Goal: Transaction & Acquisition: Purchase product/service

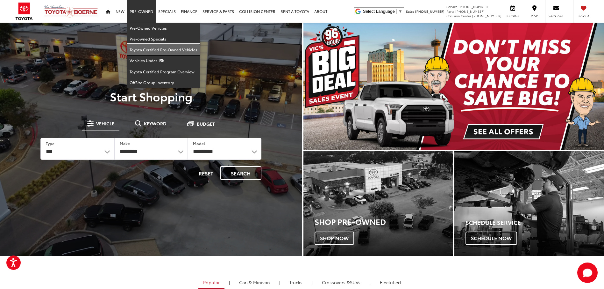
click at [142, 48] on link "Toyota Certified Pre-Owned Vehicles" at bounding box center [163, 49] width 73 height 11
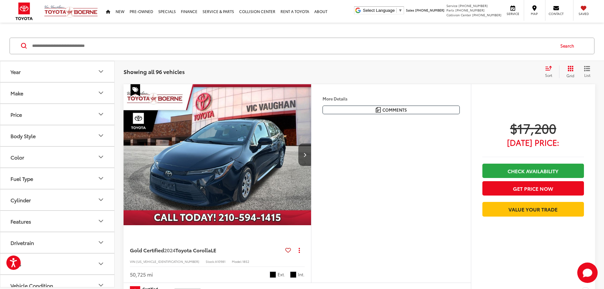
scroll to position [64, 0]
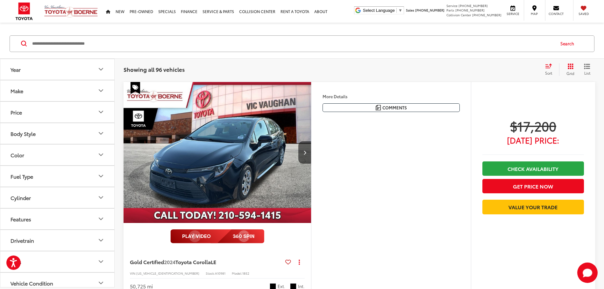
click at [100, 88] on icon "Make" at bounding box center [101, 91] width 8 height 8
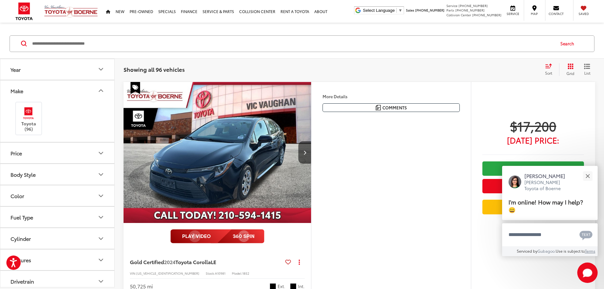
scroll to position [0, 0]
click at [184, 38] on input "Search by Make, Model, or Keyword" at bounding box center [293, 43] width 523 height 15
click at [6, 36] on div "Search" at bounding box center [302, 44] width 604 height 30
click at [101, 174] on icon "Body Style" at bounding box center [101, 174] width 8 height 8
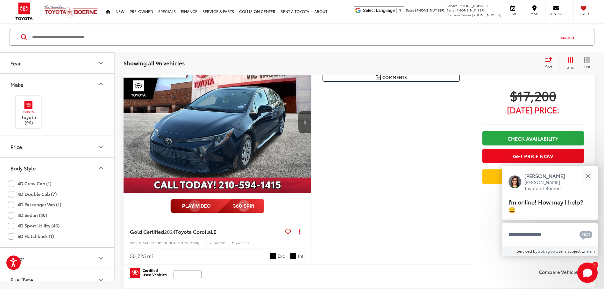
scroll to position [33, 0]
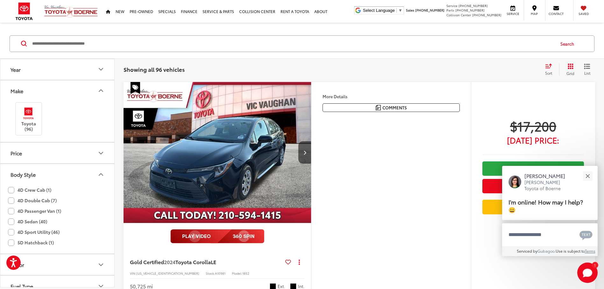
drag, startPoint x: 6, startPoint y: 33, endPoint x: 8, endPoint y: 49, distance: 16.4
click at [6, 33] on div "Search" at bounding box center [302, 44] width 604 height 30
click at [99, 172] on icon "Body Style" at bounding box center [101, 174] width 8 height 8
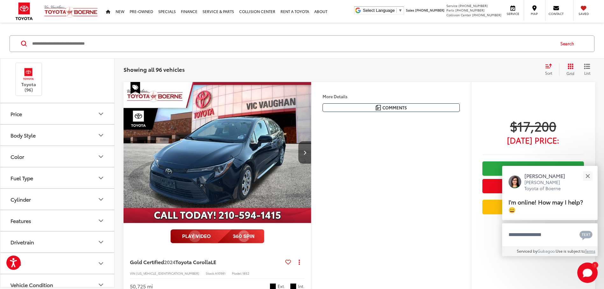
scroll to position [64, 0]
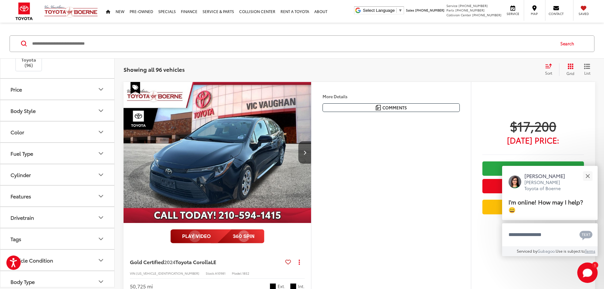
click at [100, 110] on icon "Body Style" at bounding box center [101, 111] width 8 height 8
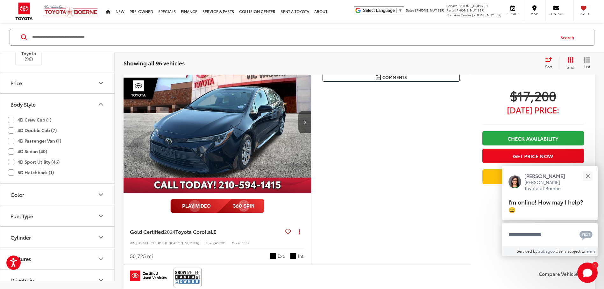
scroll to position [33, 0]
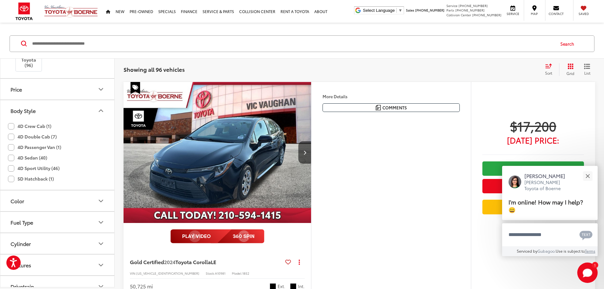
click at [101, 109] on icon "Body Style" at bounding box center [101, 111] width 8 height 8
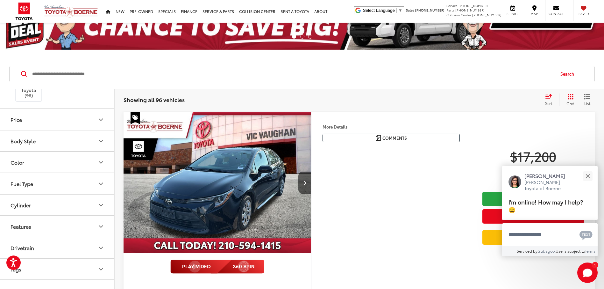
scroll to position [64, 0]
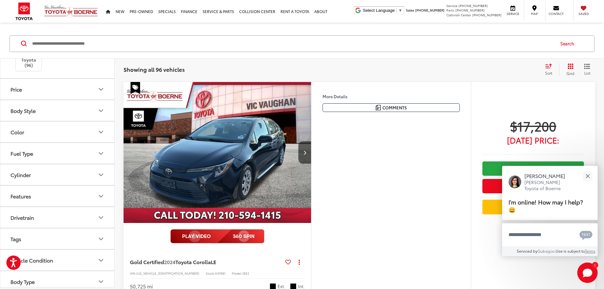
click at [101, 108] on icon "Body Style" at bounding box center [101, 111] width 8 height 8
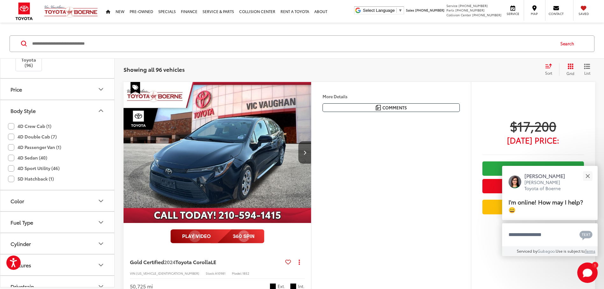
click at [33, 167] on label "4D Sport Utility (46)" at bounding box center [34, 168] width 52 height 11
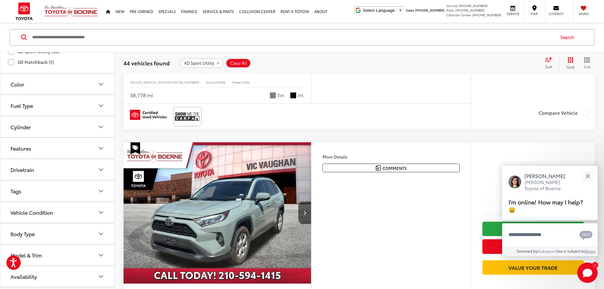
scroll to position [255, 0]
click at [100, 254] on icon "Model & Trim" at bounding box center [101, 255] width 8 height 8
click at [16, 276] on label "4Runner (10)" at bounding box center [57, 275] width 86 height 11
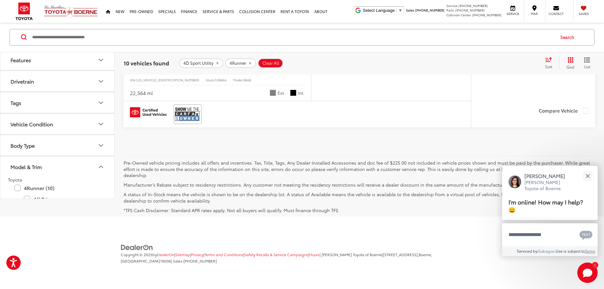
scroll to position [2485, 0]
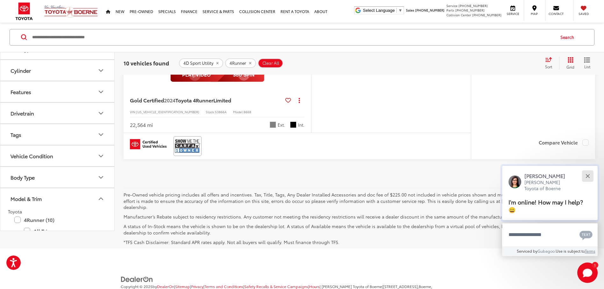
click at [586, 173] on button "Close" at bounding box center [588, 176] width 14 height 14
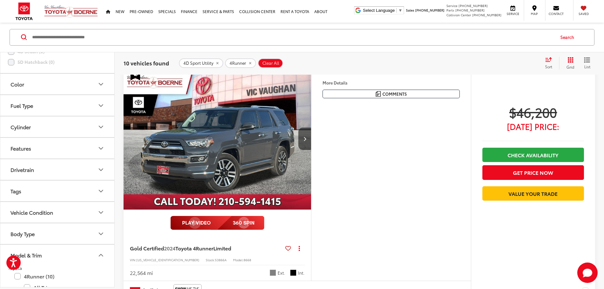
scroll to position [2326, 0]
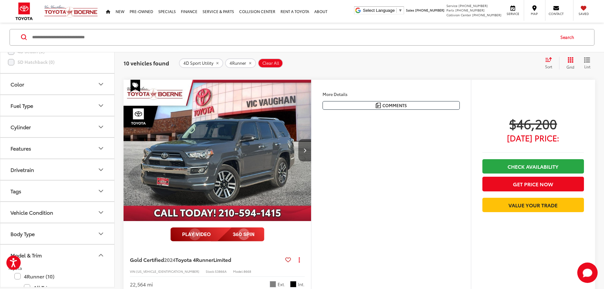
click at [305, 149] on icon "Next image" at bounding box center [305, 150] width 3 height 4
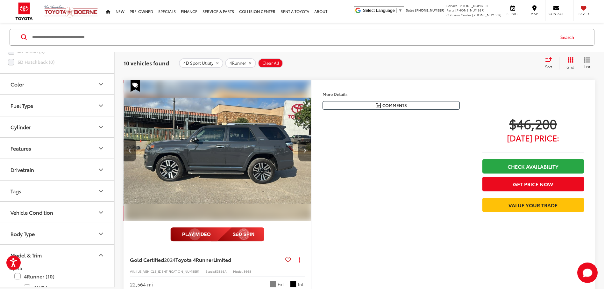
scroll to position [0, 189]
click at [305, 149] on icon "Next image" at bounding box center [305, 150] width 3 height 4
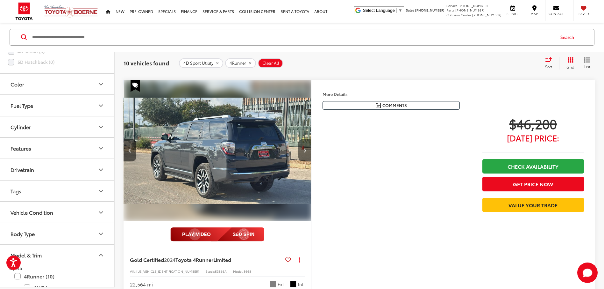
scroll to position [0, 377]
click at [305, 149] on icon "Next image" at bounding box center [305, 150] width 3 height 4
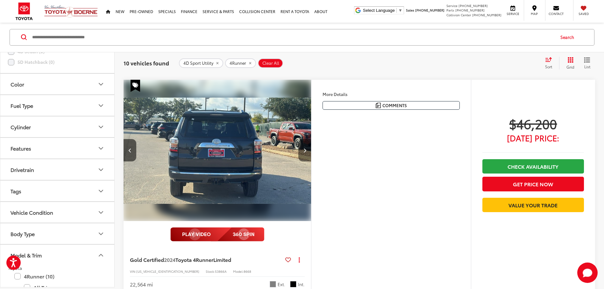
click at [305, 149] on icon "Next image" at bounding box center [305, 150] width 3 height 4
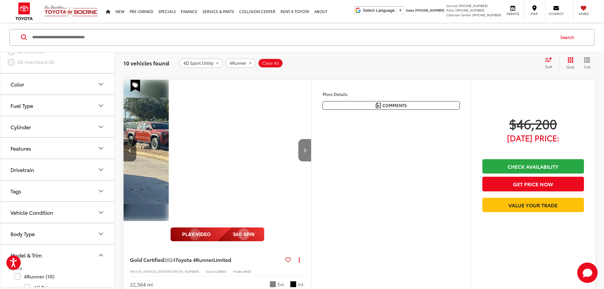
scroll to position [0, 754]
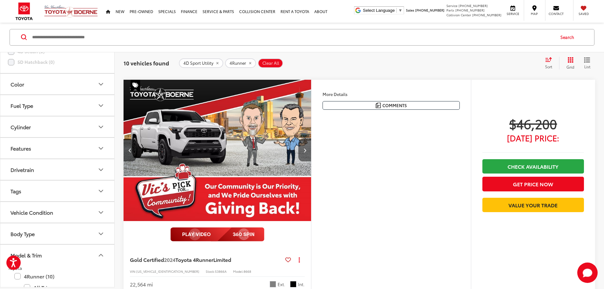
click at [305, 149] on icon "Next image" at bounding box center [305, 150] width 3 height 4
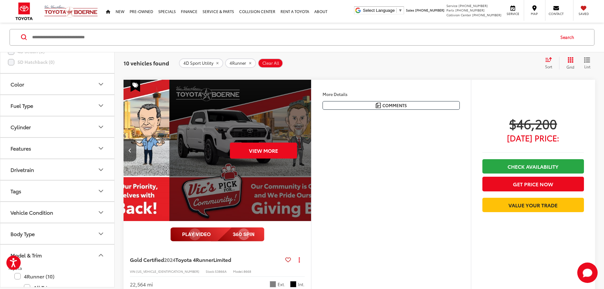
scroll to position [0, 943]
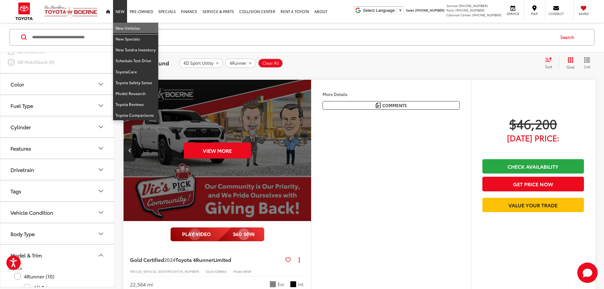
click at [118, 27] on link "New Vehicles" at bounding box center [135, 28] width 45 height 11
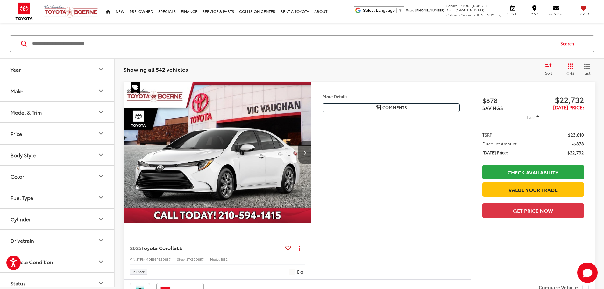
click at [102, 109] on icon "Model & Trim" at bounding box center [101, 112] width 8 height 8
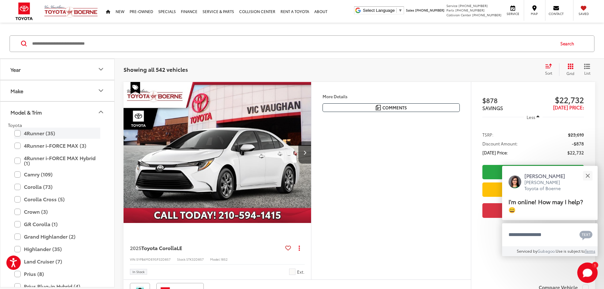
click at [17, 132] on label "4Runner (35)" at bounding box center [57, 132] width 86 height 11
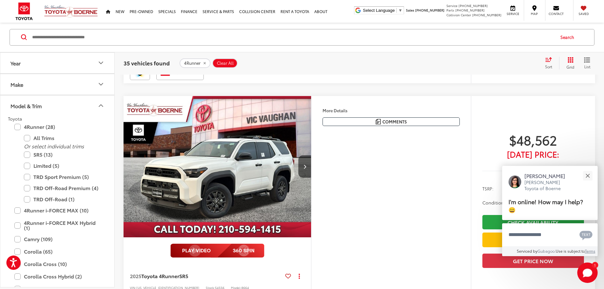
scroll to position [287, 0]
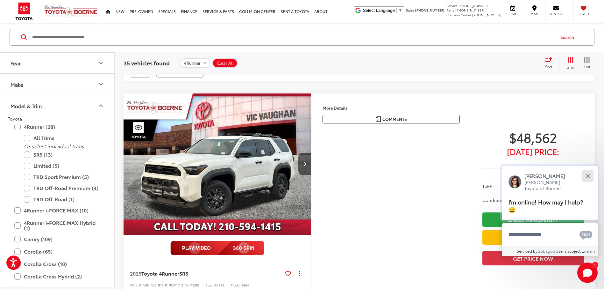
click at [589, 173] on button "Close" at bounding box center [588, 176] width 14 height 14
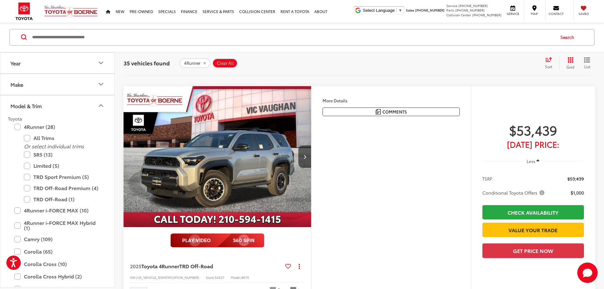
scroll to position [1274, 0]
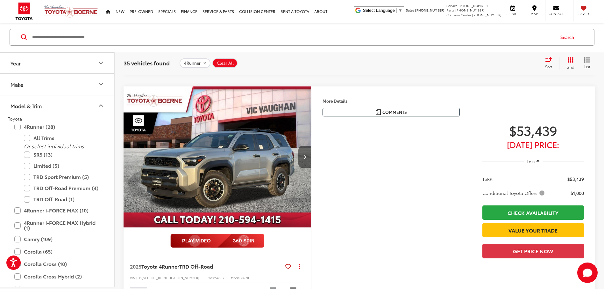
click at [302, 168] on button "Next image" at bounding box center [304, 157] width 13 height 22
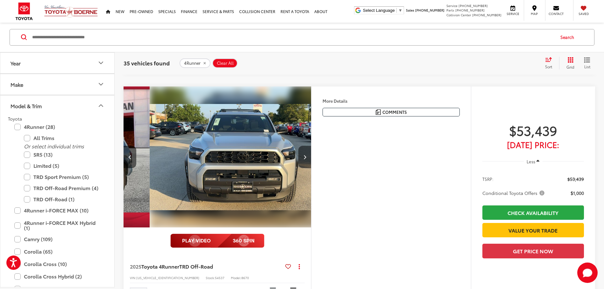
scroll to position [0, 189]
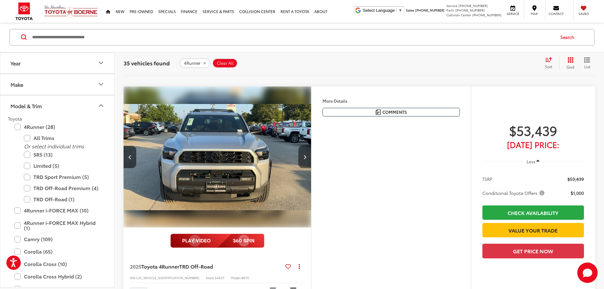
click at [305, 168] on button "Next image" at bounding box center [304, 157] width 13 height 22
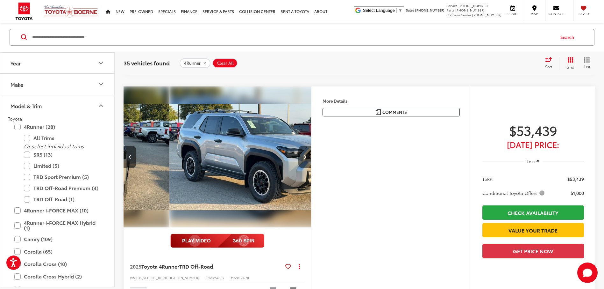
scroll to position [0, 377]
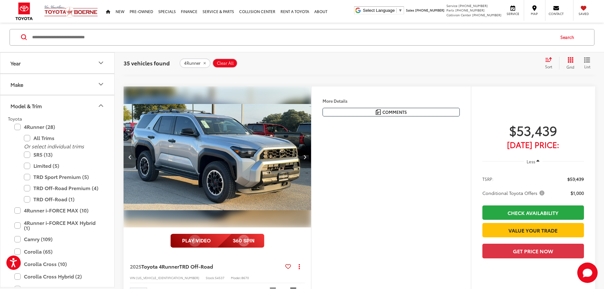
click at [305, 168] on button "Next image" at bounding box center [304, 157] width 13 height 22
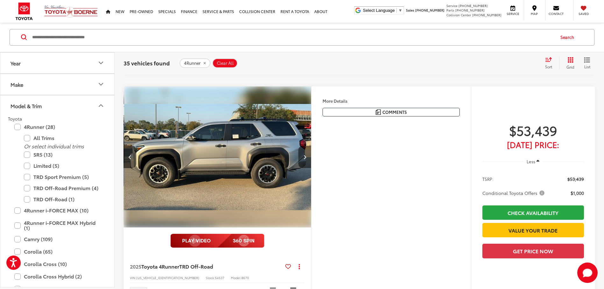
scroll to position [0, 566]
click at [303, 168] on button "Next image" at bounding box center [304, 157] width 13 height 22
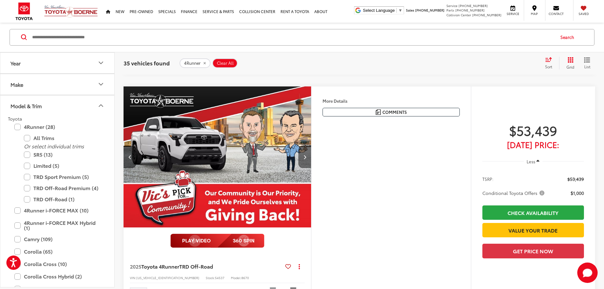
click at [304, 159] on icon "Next image" at bounding box center [305, 156] width 3 height 4
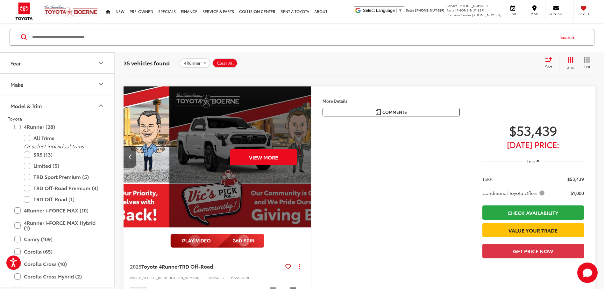
scroll to position [0, 943]
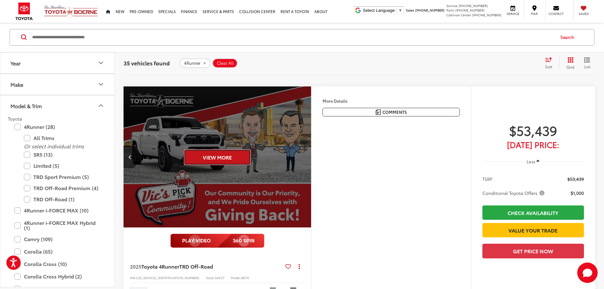
click at [245, 165] on button "View More" at bounding box center [217, 157] width 67 height 16
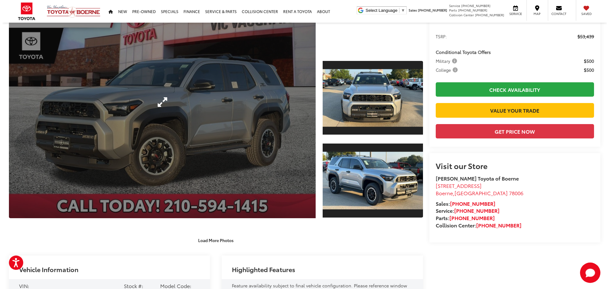
scroll to position [64, 0]
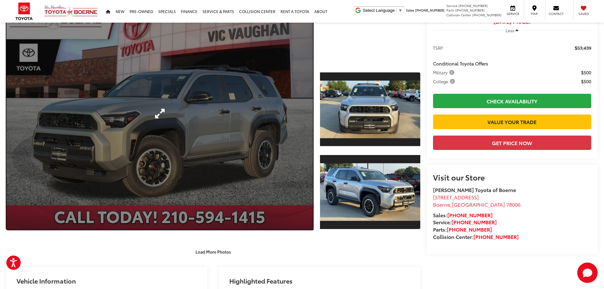
click at [283, 122] on link "Expand Photo 0" at bounding box center [159, 113] width 307 height 232
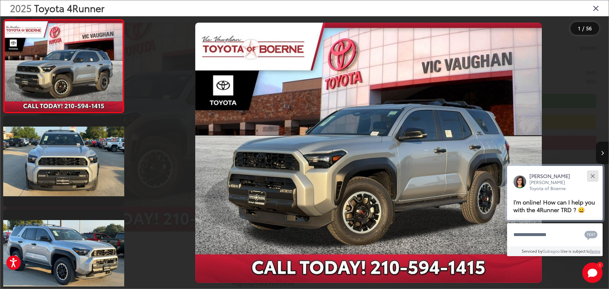
click at [593, 174] on button "Close" at bounding box center [593, 176] width 14 height 14
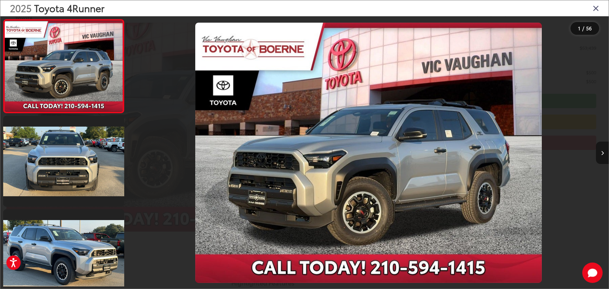
scroll to position [0, 0]
click at [604, 151] on icon "Next image" at bounding box center [602, 153] width 3 height 4
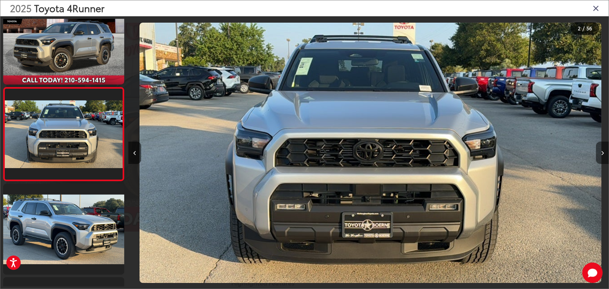
scroll to position [0, 480]
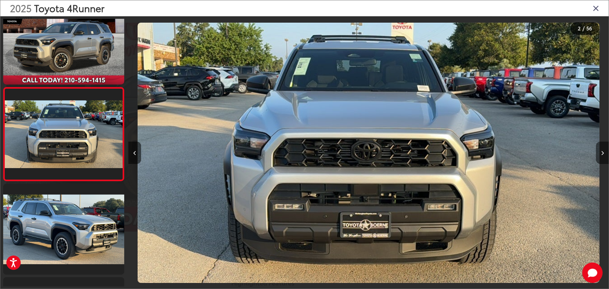
click at [602, 150] on button "Next image" at bounding box center [602, 152] width 13 height 22
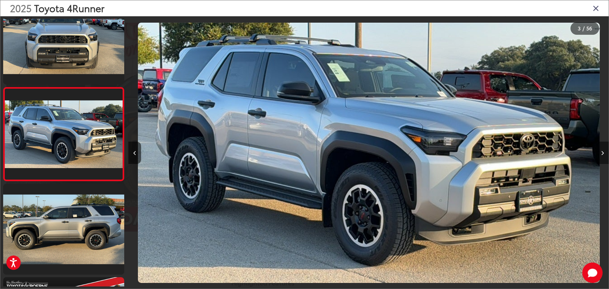
scroll to position [0, 961]
click at [602, 150] on button "Next image" at bounding box center [602, 152] width 13 height 22
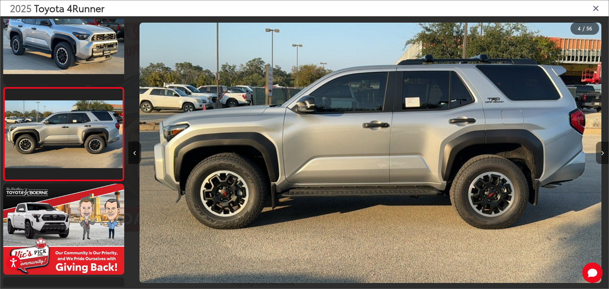
scroll to position [0, 1441]
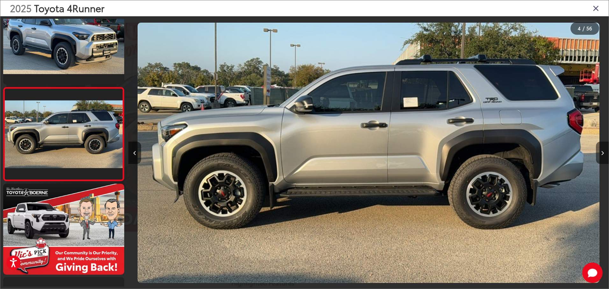
click at [601, 151] on icon "Next image" at bounding box center [602, 153] width 3 height 4
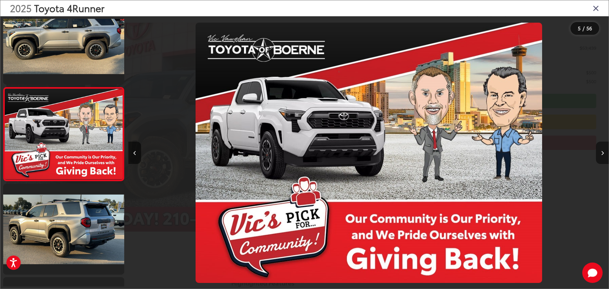
scroll to position [0, 1921]
click at [601, 150] on button "Next image" at bounding box center [602, 152] width 13 height 22
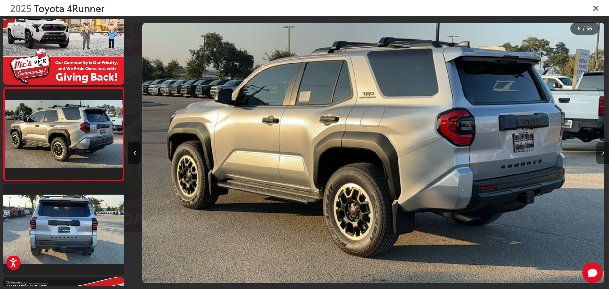
scroll to position [0, 2401]
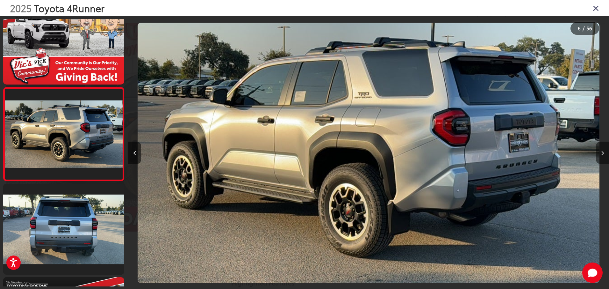
click at [602, 149] on button "Next image" at bounding box center [602, 152] width 13 height 22
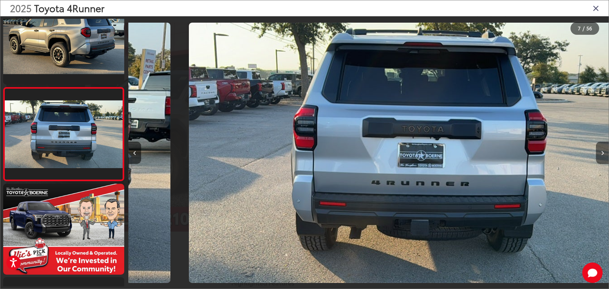
scroll to position [0, 0]
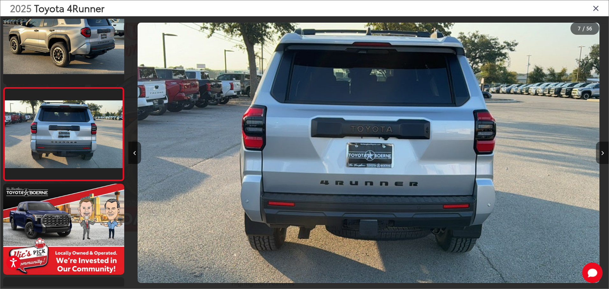
click at [604, 151] on button "Next image" at bounding box center [602, 152] width 13 height 22
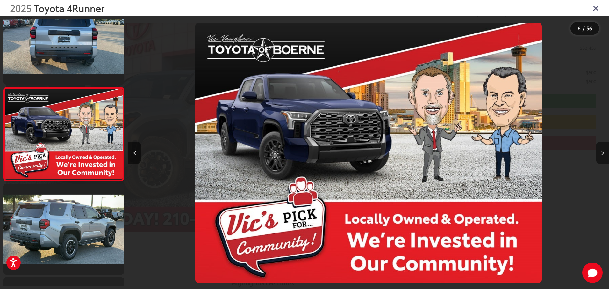
click at [604, 151] on button "Next image" at bounding box center [602, 152] width 13 height 22
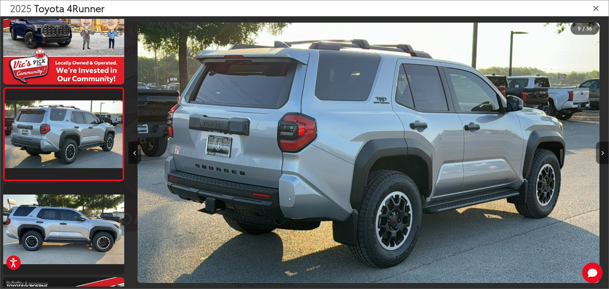
click at [601, 151] on icon "Next image" at bounding box center [602, 153] width 3 height 4
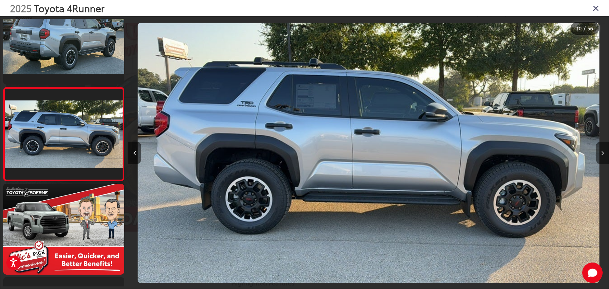
click at [601, 151] on icon "Next image" at bounding box center [602, 153] width 3 height 4
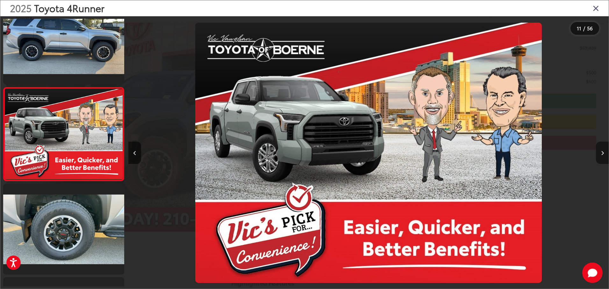
click at [601, 151] on icon "Next image" at bounding box center [602, 153] width 3 height 4
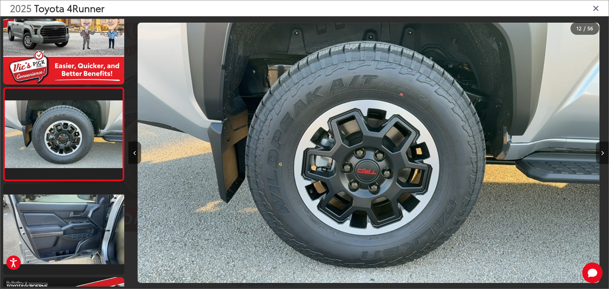
click at [601, 150] on button "Next image" at bounding box center [602, 152] width 13 height 22
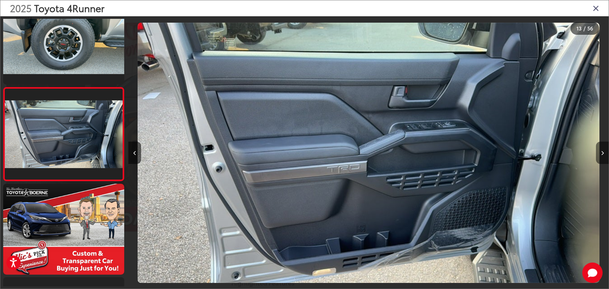
click at [601, 150] on button "Next image" at bounding box center [602, 152] width 13 height 22
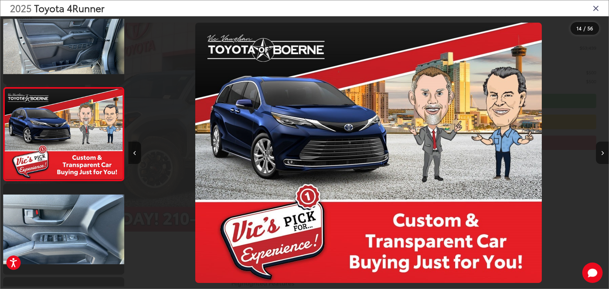
click at [601, 150] on button "Next image" at bounding box center [602, 152] width 13 height 22
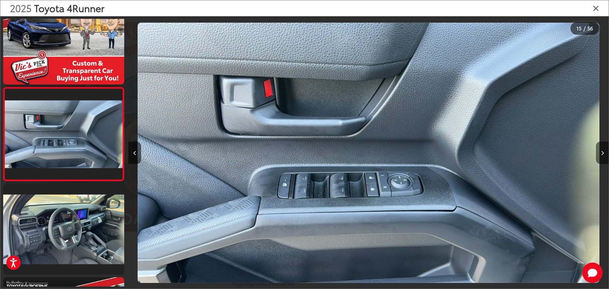
click at [601, 150] on button "Next image" at bounding box center [602, 152] width 13 height 22
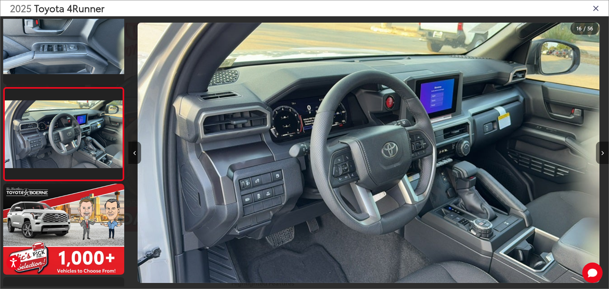
click at [601, 150] on button "Next image" at bounding box center [602, 152] width 13 height 22
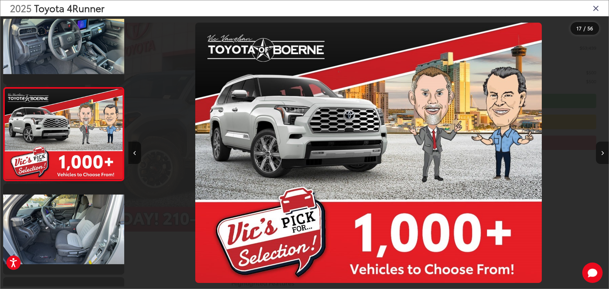
click at [601, 150] on button "Next image" at bounding box center [602, 152] width 13 height 22
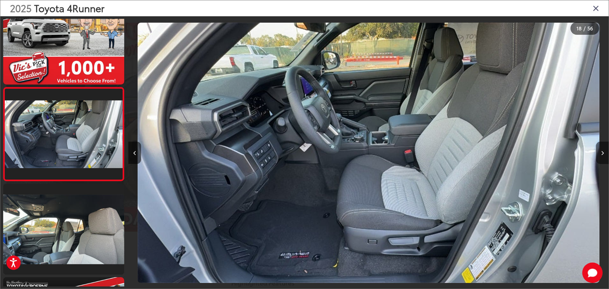
click at [601, 150] on button "Next image" at bounding box center [602, 152] width 13 height 22
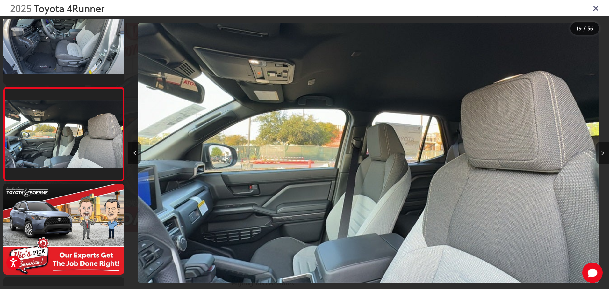
click at [601, 150] on button "Next image" at bounding box center [602, 152] width 13 height 22
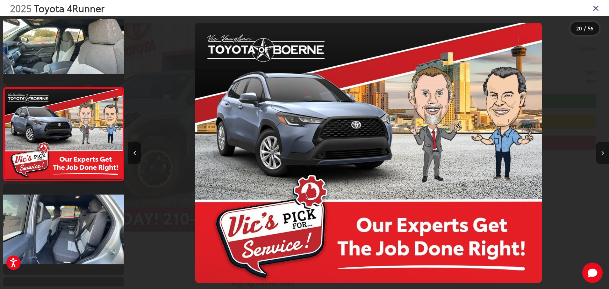
click at [601, 150] on button "Next image" at bounding box center [602, 152] width 13 height 22
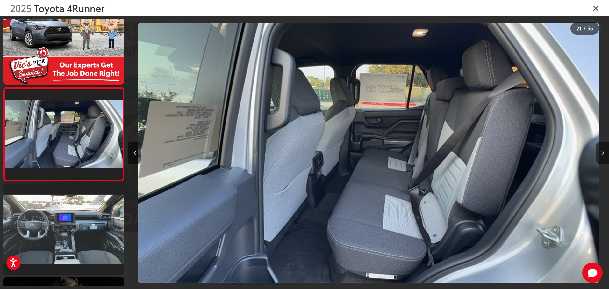
click at [599, 150] on button "Next image" at bounding box center [602, 152] width 13 height 22
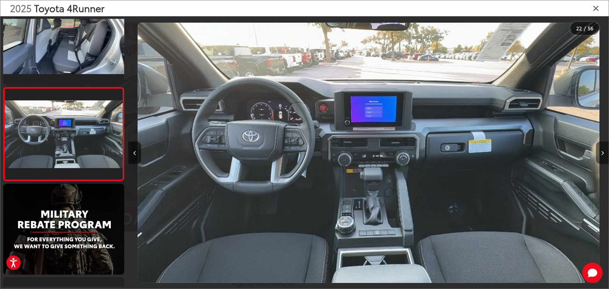
click at [601, 150] on button "Next image" at bounding box center [602, 152] width 13 height 22
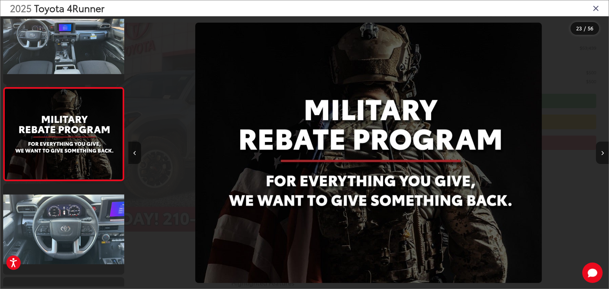
click at [601, 150] on button "Next image" at bounding box center [602, 152] width 13 height 22
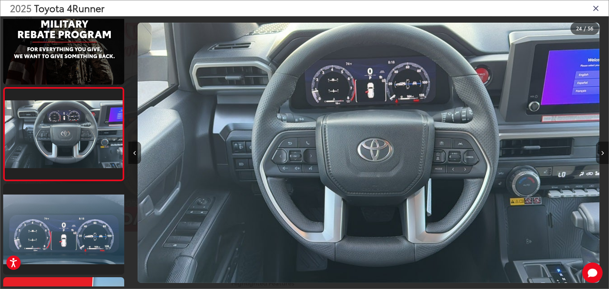
click at [601, 150] on button "Next image" at bounding box center [602, 152] width 13 height 22
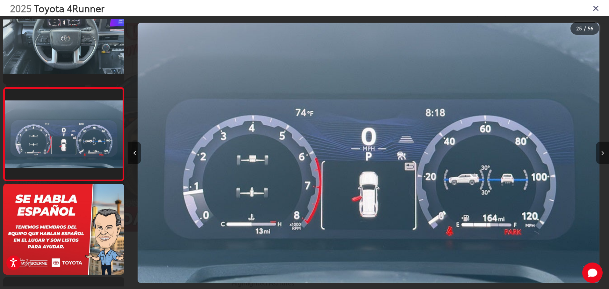
click at [601, 150] on button "Next image" at bounding box center [602, 152] width 13 height 22
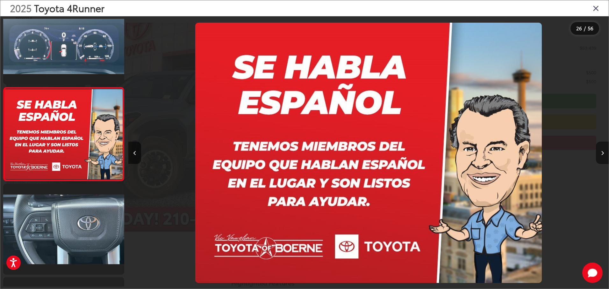
click at [601, 150] on button "Next image" at bounding box center [602, 152] width 13 height 22
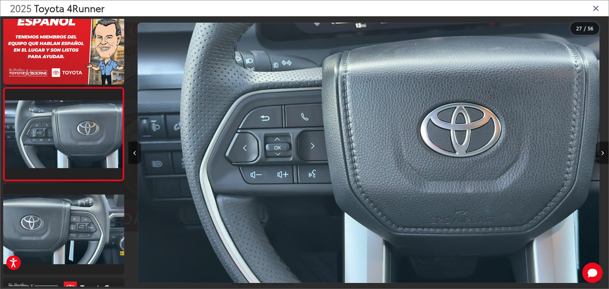
click at [601, 150] on button "Next image" at bounding box center [602, 152] width 13 height 22
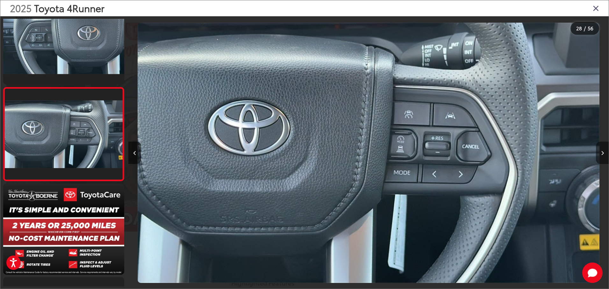
click at [601, 150] on button "Next image" at bounding box center [602, 152] width 13 height 22
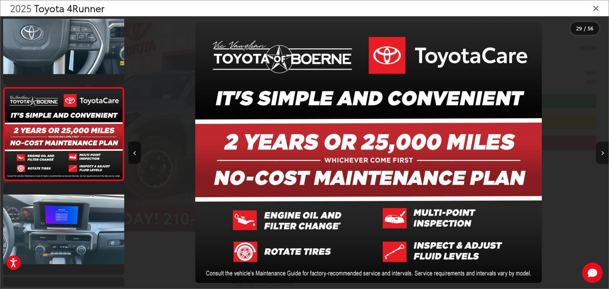
click at [601, 150] on button "Next image" at bounding box center [602, 152] width 13 height 22
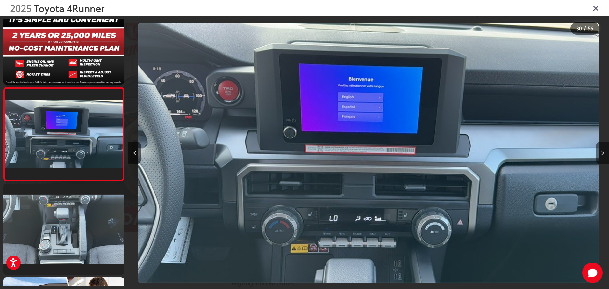
click at [601, 150] on button "Next image" at bounding box center [602, 152] width 13 height 22
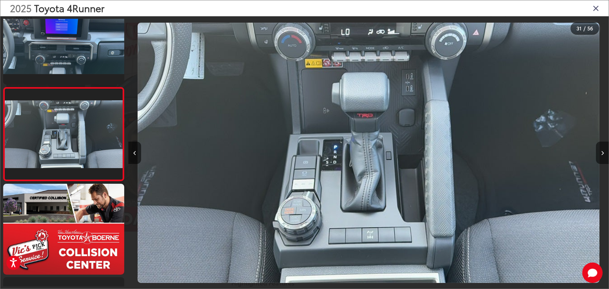
click at [601, 150] on button "Next image" at bounding box center [602, 152] width 13 height 22
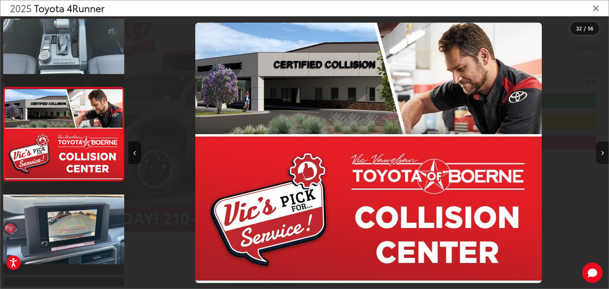
click at [601, 150] on button "Next image" at bounding box center [602, 152] width 13 height 22
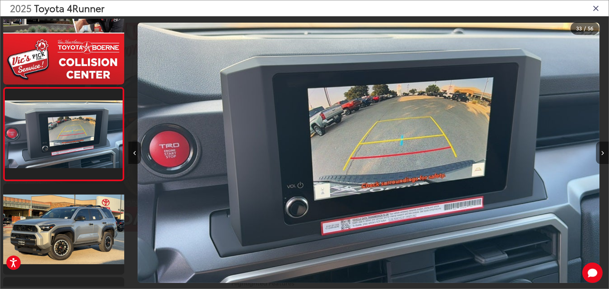
click at [601, 150] on button "Next image" at bounding box center [602, 152] width 13 height 22
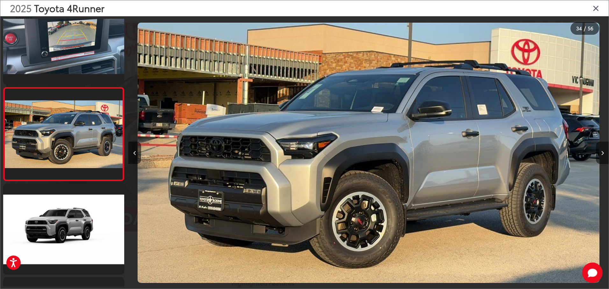
click at [601, 150] on button "Next image" at bounding box center [602, 152] width 13 height 22
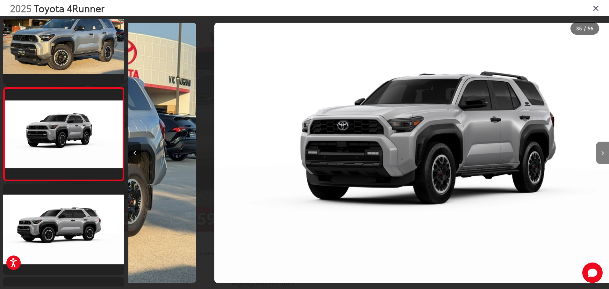
click at [601, 150] on button "Next image" at bounding box center [602, 152] width 13 height 22
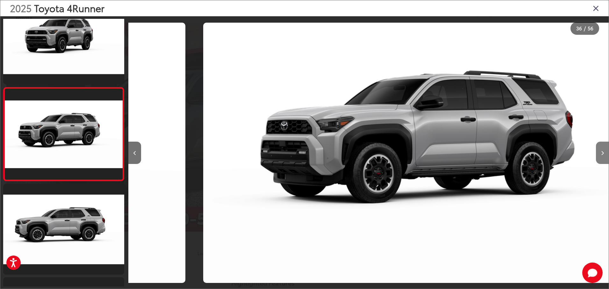
click at [601, 150] on button "Next image" at bounding box center [602, 152] width 13 height 22
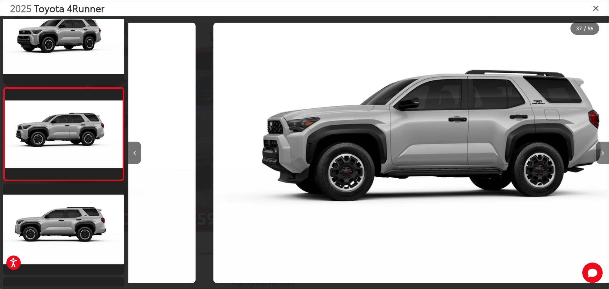
click at [601, 150] on button "Next image" at bounding box center [602, 152] width 13 height 22
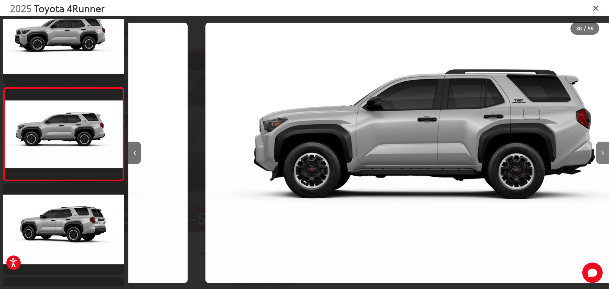
click at [601, 150] on button "Next image" at bounding box center [602, 152] width 13 height 22
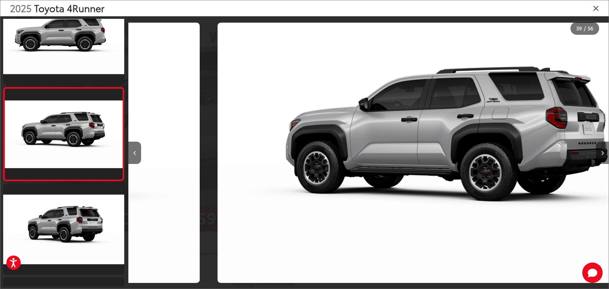
click at [601, 150] on button "Next image" at bounding box center [602, 152] width 13 height 22
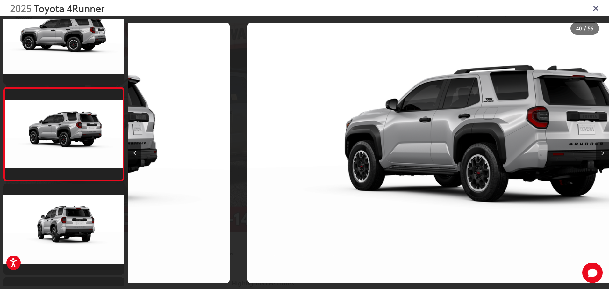
click at [601, 150] on button "Next image" at bounding box center [602, 152] width 13 height 22
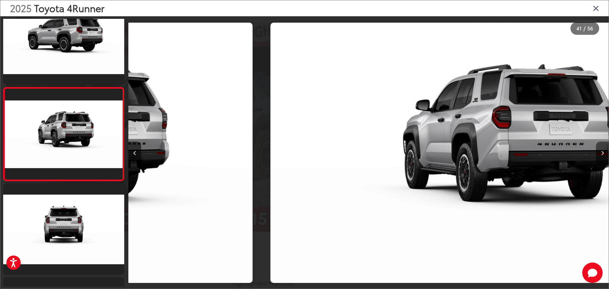
click at [601, 150] on button "Next image" at bounding box center [602, 152] width 13 height 22
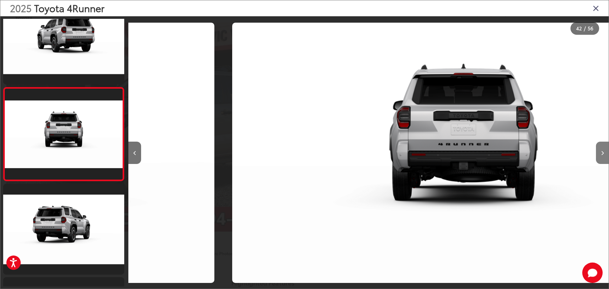
click at [601, 150] on button "Next image" at bounding box center [602, 152] width 13 height 22
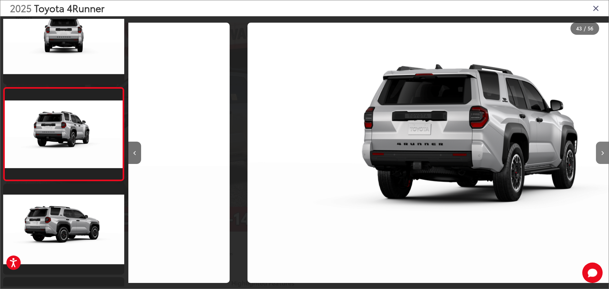
click at [601, 150] on button "Next image" at bounding box center [602, 152] width 13 height 22
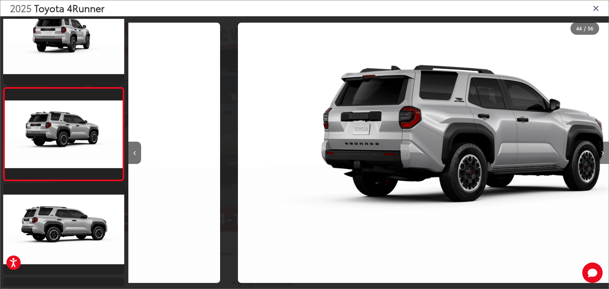
click at [601, 150] on button "Next image" at bounding box center [602, 152] width 13 height 22
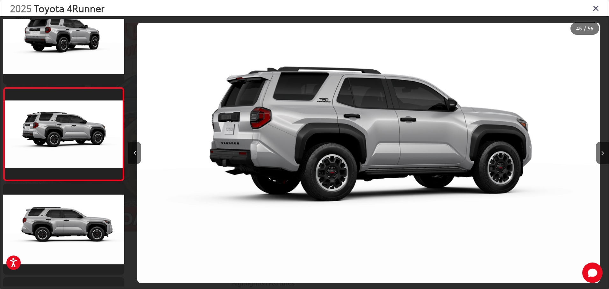
click at [595, 7] on icon "Close gallery" at bounding box center [596, 8] width 6 height 8
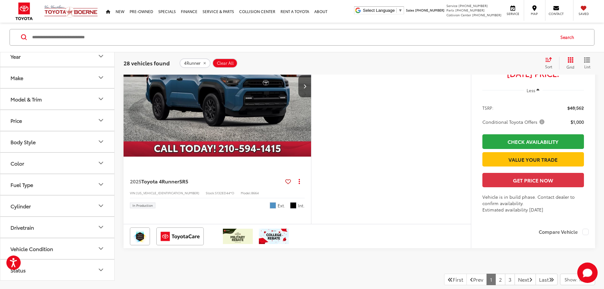
scroll to position [2820, 0]
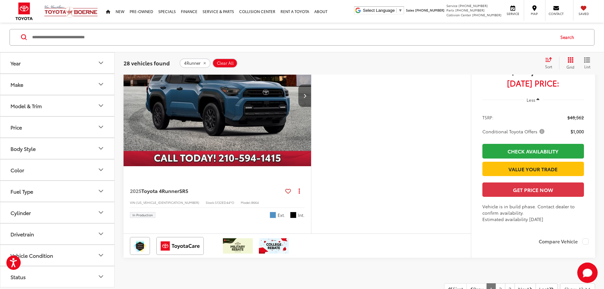
click at [305, 107] on button "Next image" at bounding box center [304, 95] width 13 height 22
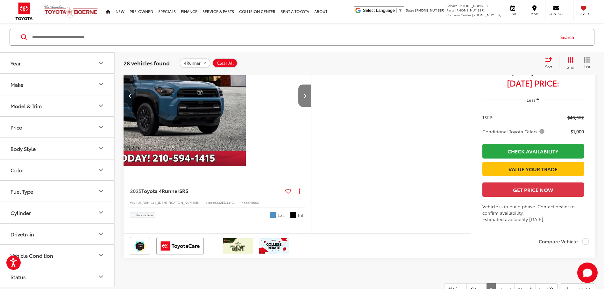
scroll to position [0, 189]
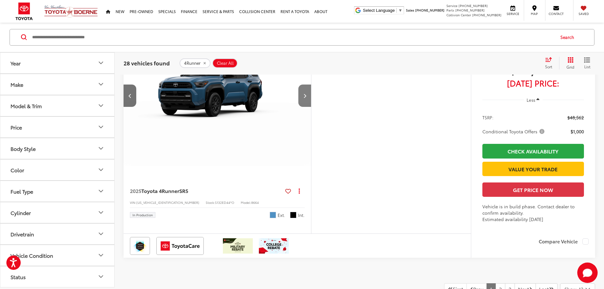
click at [305, 107] on button "Next image" at bounding box center [304, 95] width 13 height 22
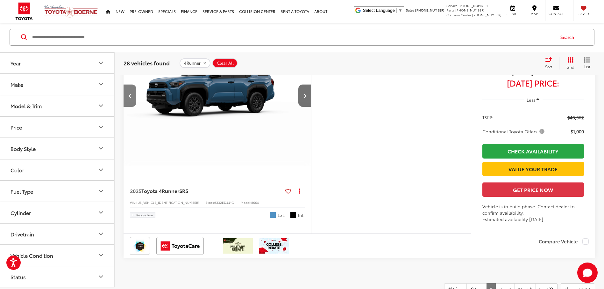
click at [133, 107] on button "Previous image" at bounding box center [130, 95] width 13 height 22
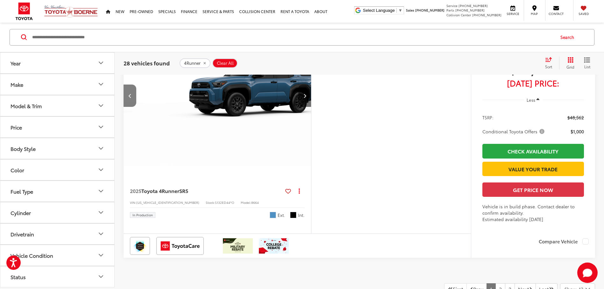
click at [132, 107] on button "Previous image" at bounding box center [130, 95] width 13 height 22
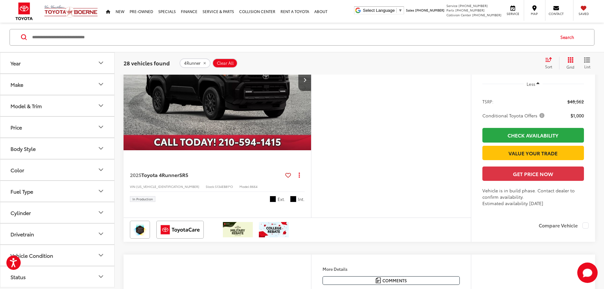
scroll to position [2533, 0]
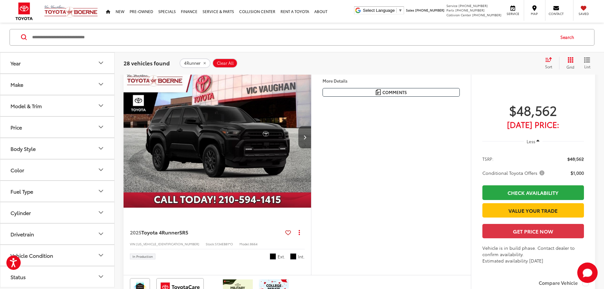
click at [306, 139] on icon "Next image" at bounding box center [305, 137] width 3 height 4
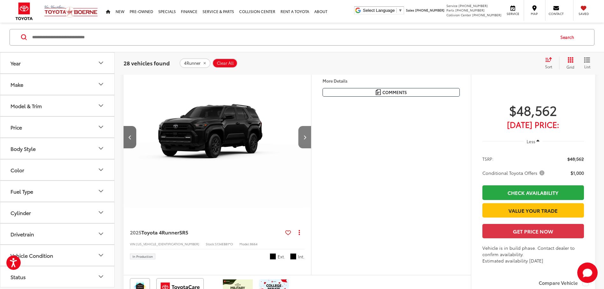
click at [306, 139] on icon "Next image" at bounding box center [305, 137] width 3 height 4
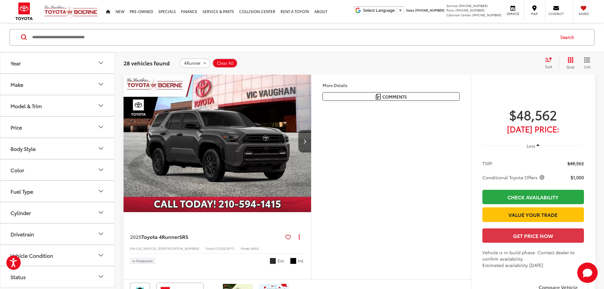
scroll to position [2278, 0]
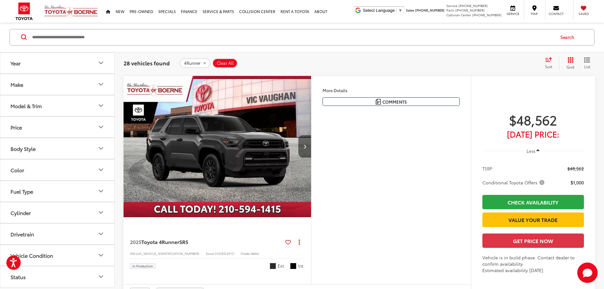
click at [304, 157] on button "Next image" at bounding box center [304, 146] width 13 height 22
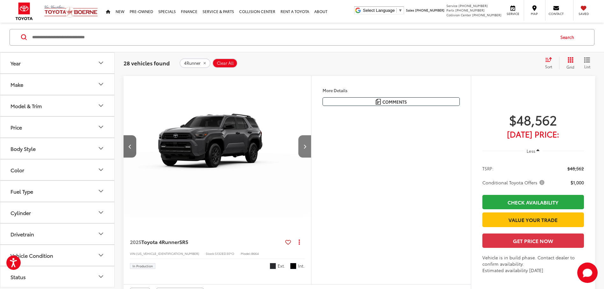
click at [304, 157] on button "Next image" at bounding box center [304, 146] width 13 height 22
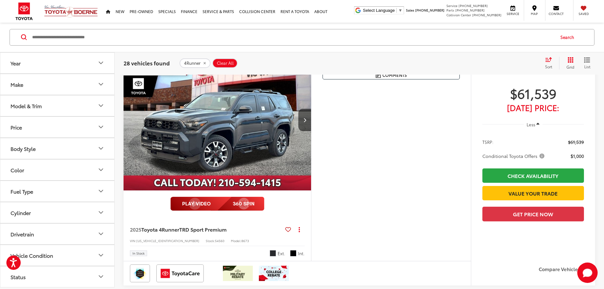
scroll to position [2056, 0]
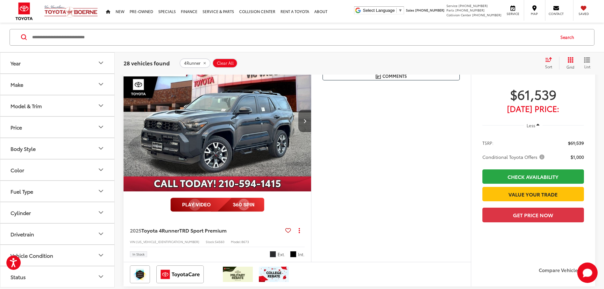
click at [305, 132] on button "Next image" at bounding box center [304, 121] width 13 height 22
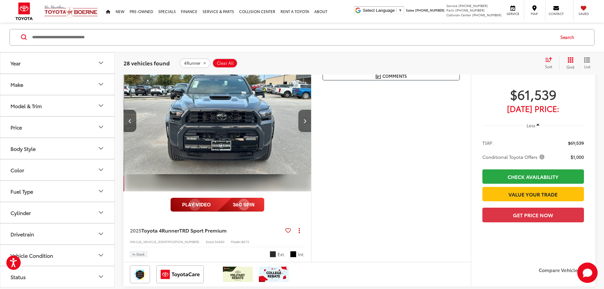
scroll to position [0, 189]
click at [305, 132] on button "Next image" at bounding box center [304, 121] width 13 height 22
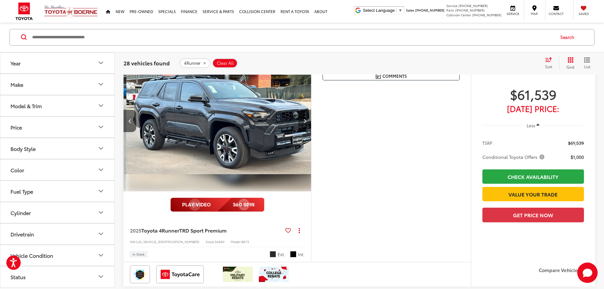
scroll to position [0, 377]
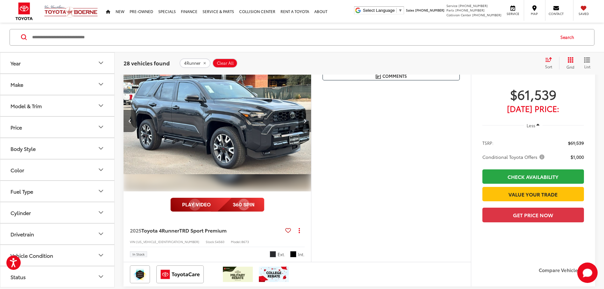
click at [305, 123] on icon "Next image" at bounding box center [305, 120] width 3 height 4
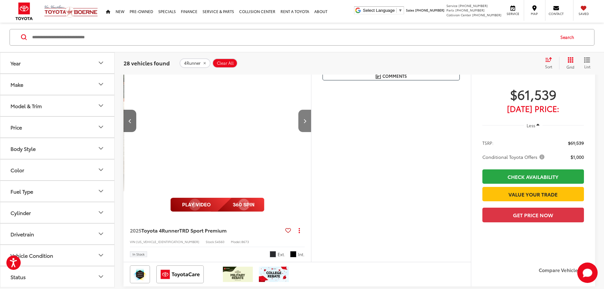
scroll to position [0, 566]
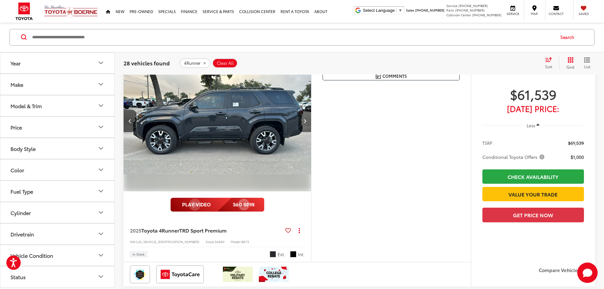
click at [305, 123] on icon "Next image" at bounding box center [305, 120] width 3 height 4
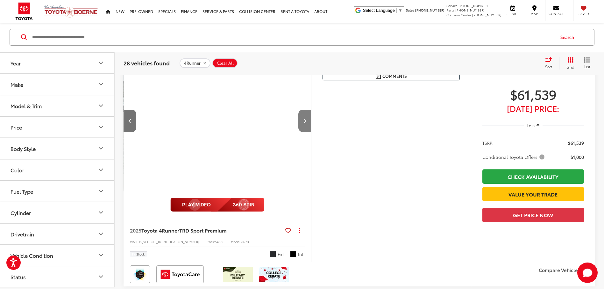
scroll to position [0, 754]
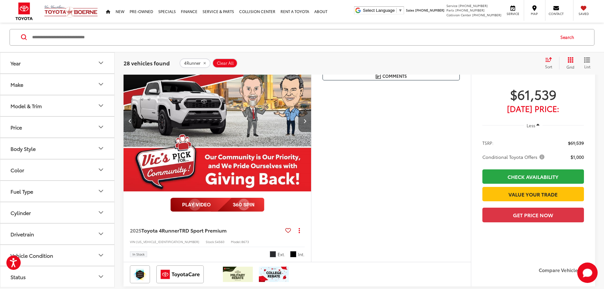
click at [305, 123] on icon "Next image" at bounding box center [305, 120] width 3 height 4
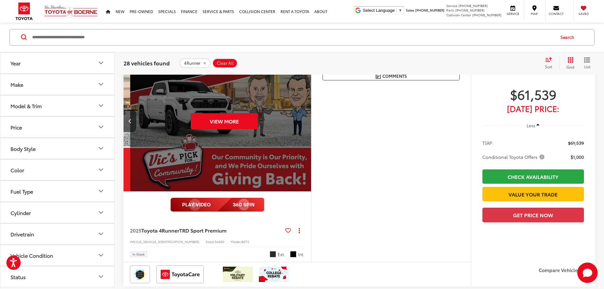
scroll to position [0, 943]
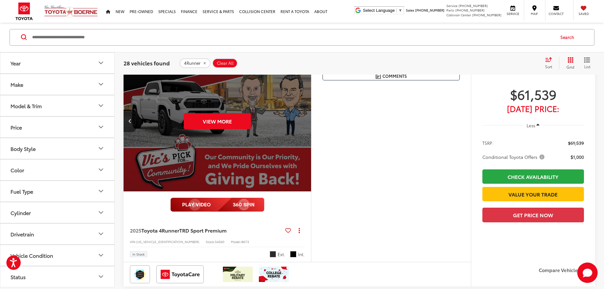
click at [305, 146] on div "View More" at bounding box center [217, 120] width 189 height 141
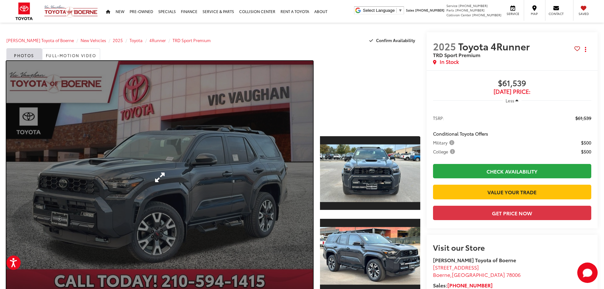
click at [303, 157] on link "Expand Photo 0" at bounding box center [159, 177] width 307 height 232
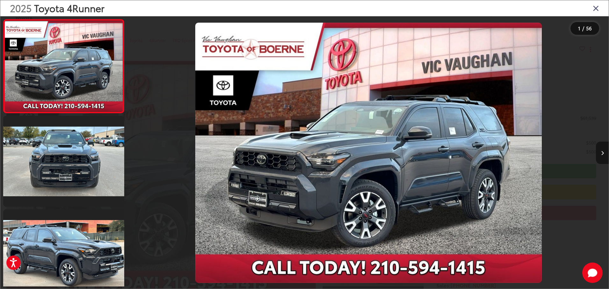
click at [603, 150] on button "Next image" at bounding box center [602, 152] width 13 height 22
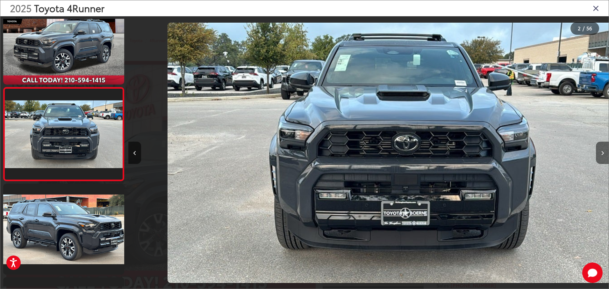
scroll to position [0, 480]
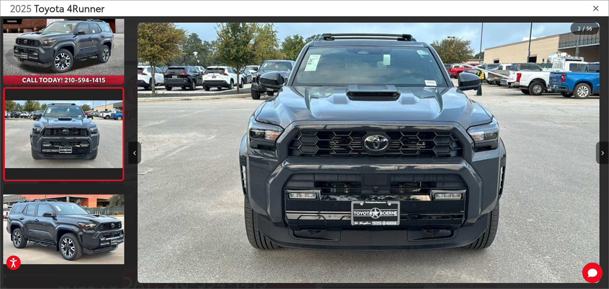
click at [603, 150] on button "Next image" at bounding box center [602, 152] width 13 height 22
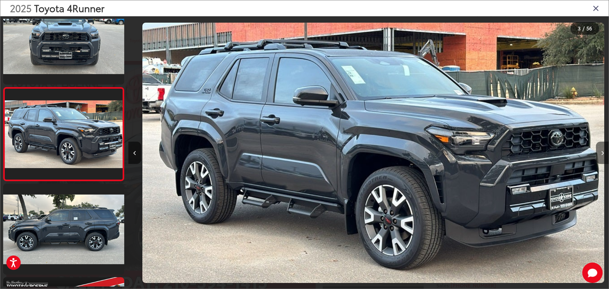
scroll to position [0, 961]
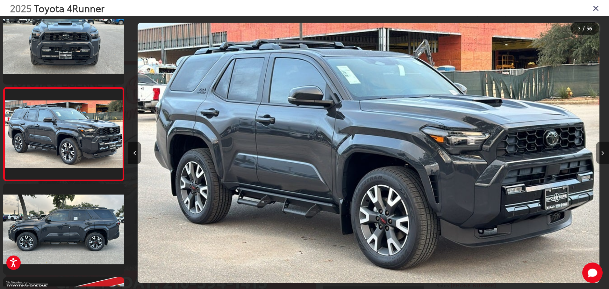
click at [603, 150] on button "Next image" at bounding box center [602, 152] width 13 height 22
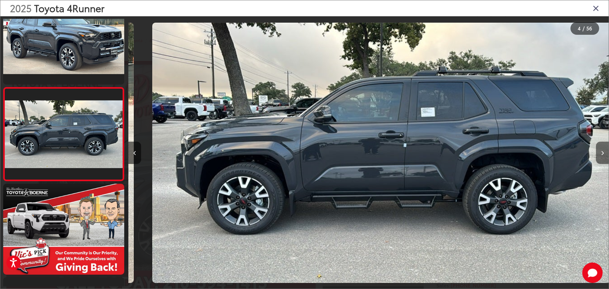
scroll to position [0, 1441]
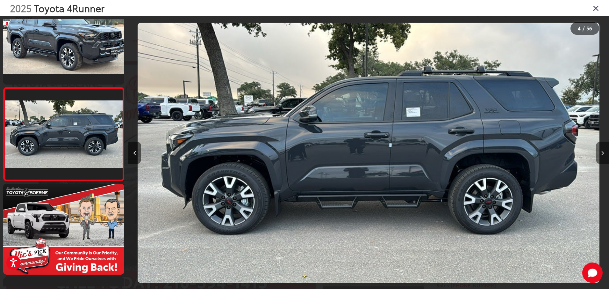
click at [603, 150] on button "Next image" at bounding box center [602, 152] width 13 height 22
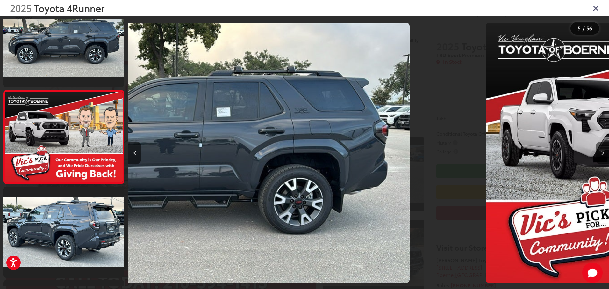
scroll to position [305, 0]
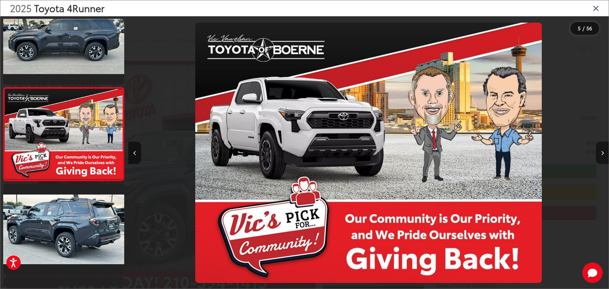
click at [603, 150] on button "Next image" at bounding box center [602, 152] width 13 height 22
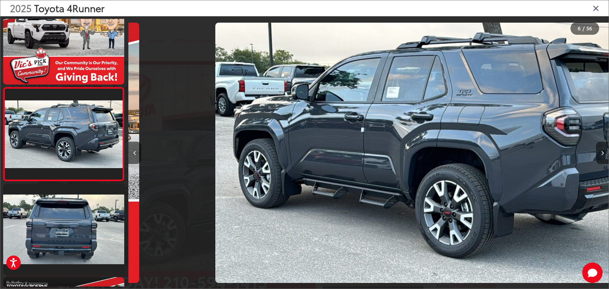
scroll to position [0, 2401]
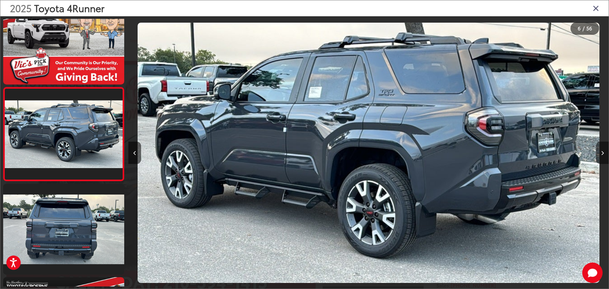
click at [603, 150] on button "Next image" at bounding box center [602, 152] width 13 height 22
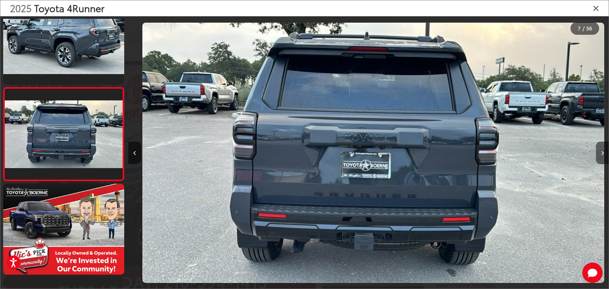
scroll to position [0, 2882]
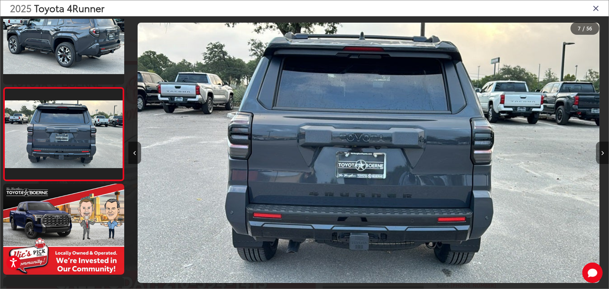
click at [603, 150] on button "Next image" at bounding box center [602, 152] width 13 height 22
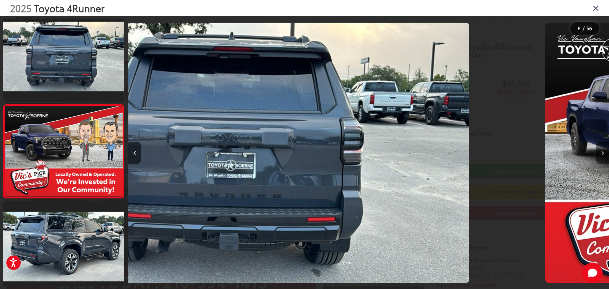
scroll to position [585, 0]
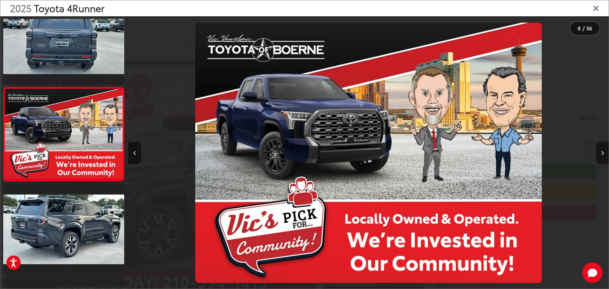
click at [603, 150] on button "Next image" at bounding box center [602, 152] width 13 height 22
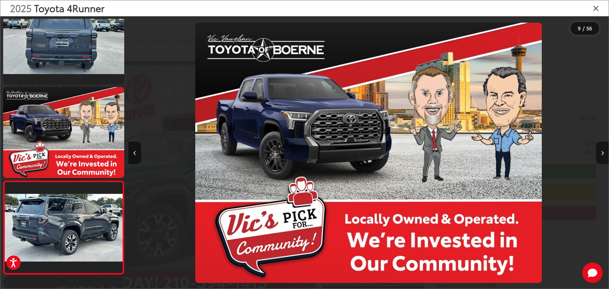
scroll to position [0, 0]
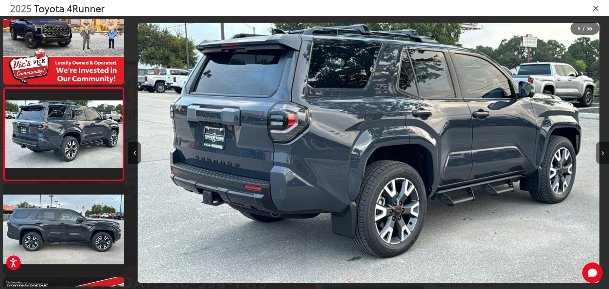
click at [602, 150] on button "Next image" at bounding box center [602, 152] width 13 height 22
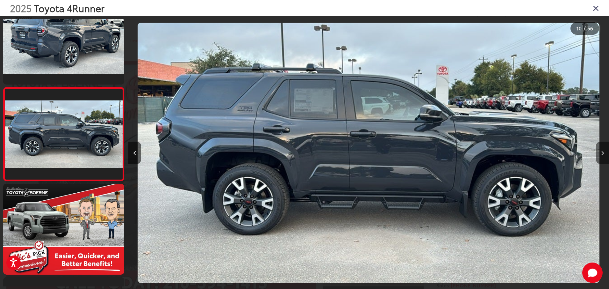
click at [602, 150] on button "Next image" at bounding box center [602, 152] width 13 height 22
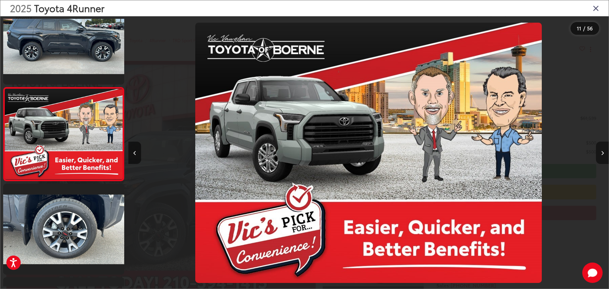
click at [602, 150] on button "Next image" at bounding box center [602, 152] width 13 height 22
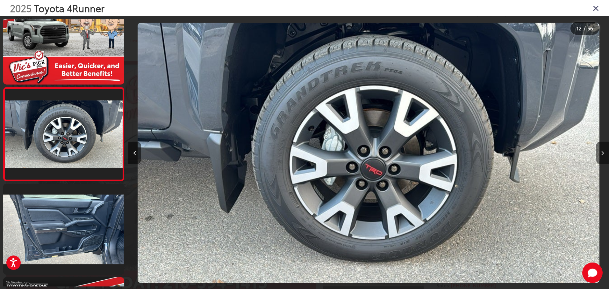
click at [602, 150] on button "Next image" at bounding box center [602, 152] width 13 height 22
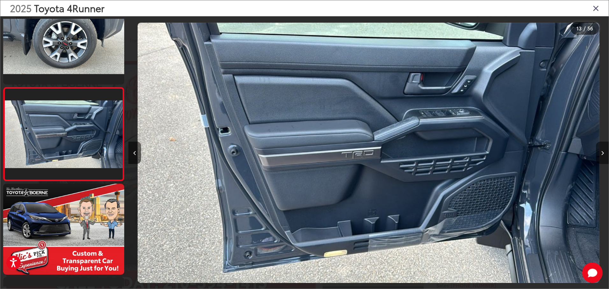
click at [602, 150] on button "Next image" at bounding box center [602, 152] width 13 height 22
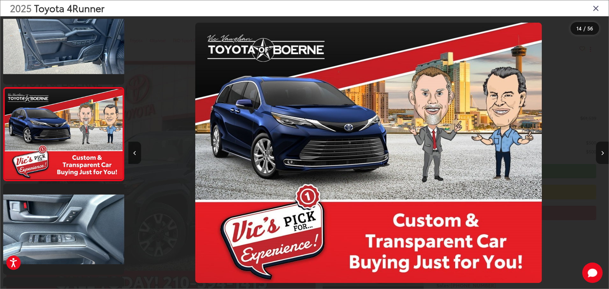
click at [602, 150] on button "Next image" at bounding box center [602, 152] width 13 height 22
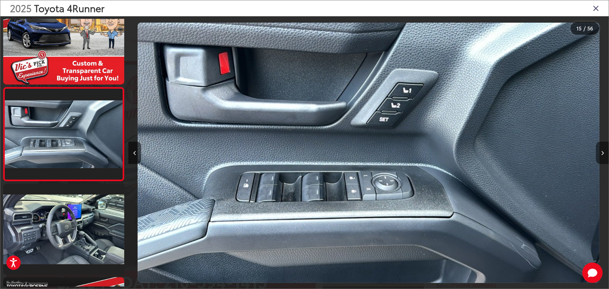
click at [602, 150] on button "Next image" at bounding box center [602, 152] width 13 height 22
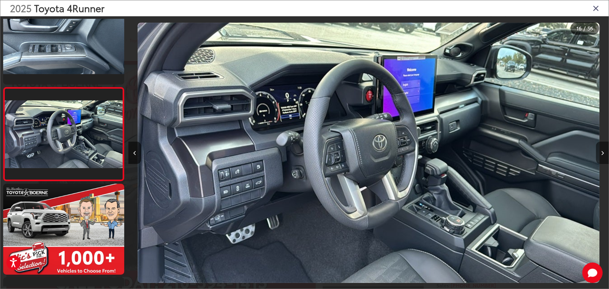
click at [602, 150] on button "Next image" at bounding box center [602, 152] width 13 height 22
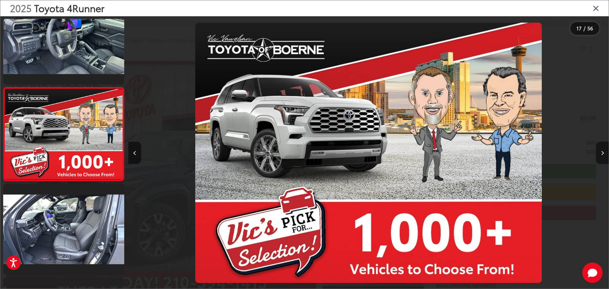
click at [602, 151] on icon "Next image" at bounding box center [602, 153] width 3 height 4
